Goal: Task Accomplishment & Management: Use online tool/utility

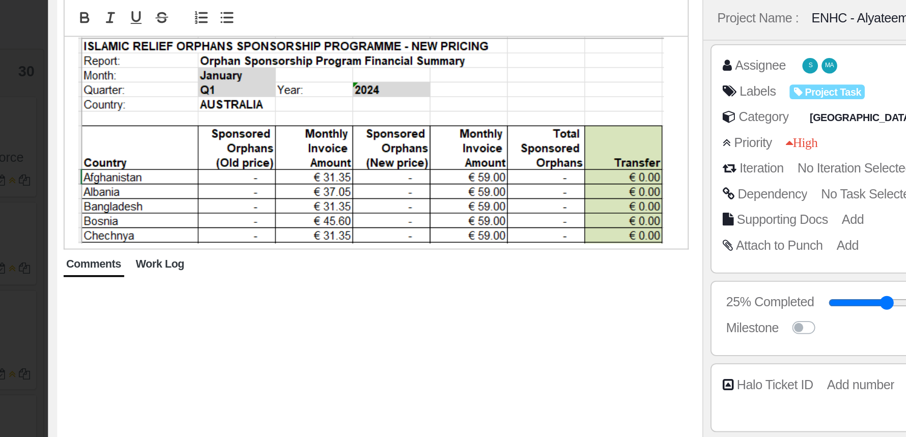
click at [304, 233] on div "**********" at bounding box center [365, 215] width 358 height 380
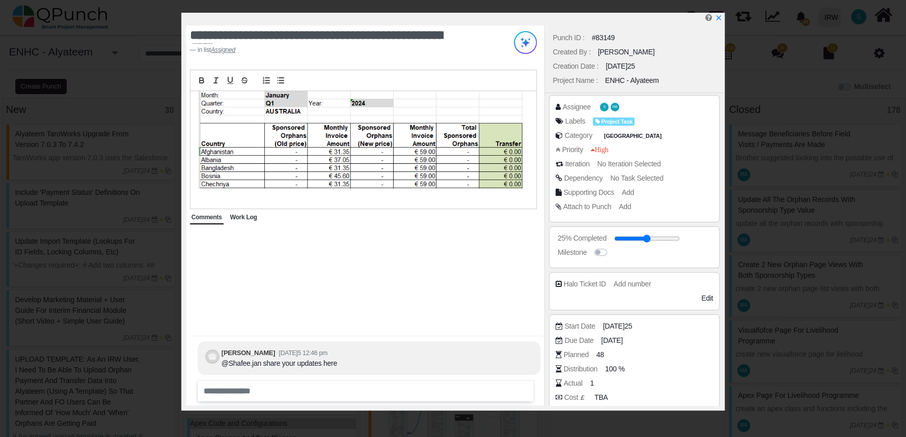
scroll to position [298, 0]
